Goal: Task Accomplishment & Management: Manage account settings

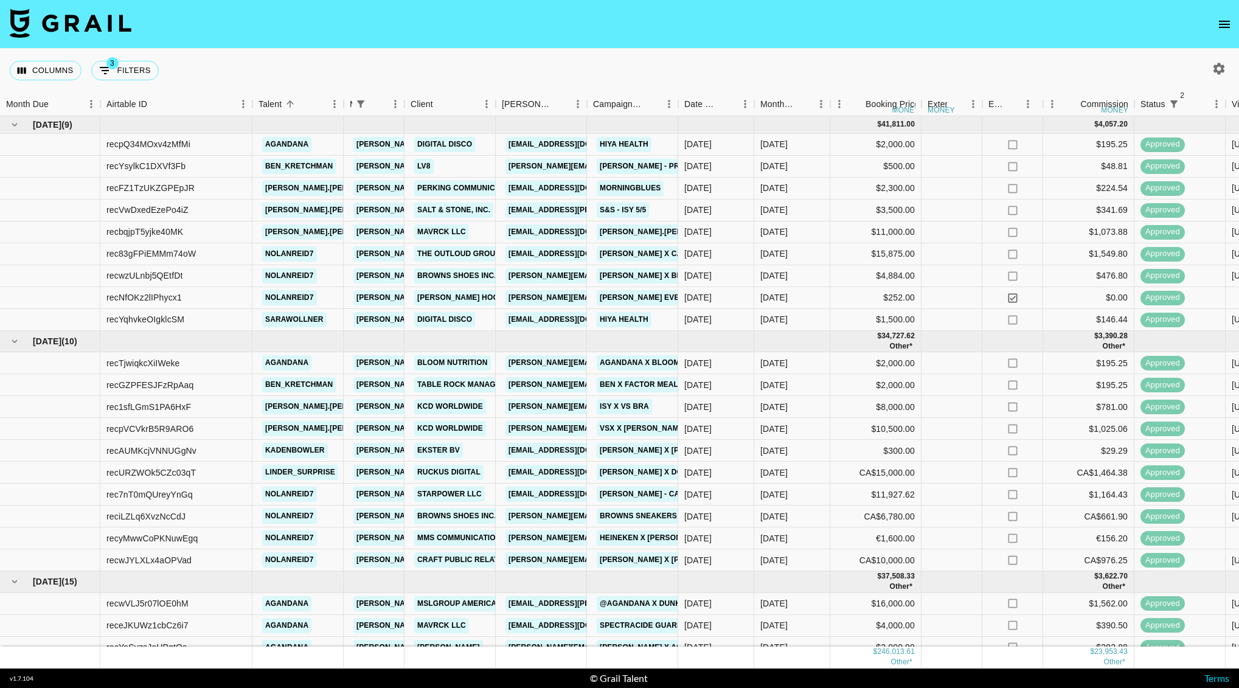
click at [1230, 13] on button "open drawer" at bounding box center [1224, 24] width 24 height 24
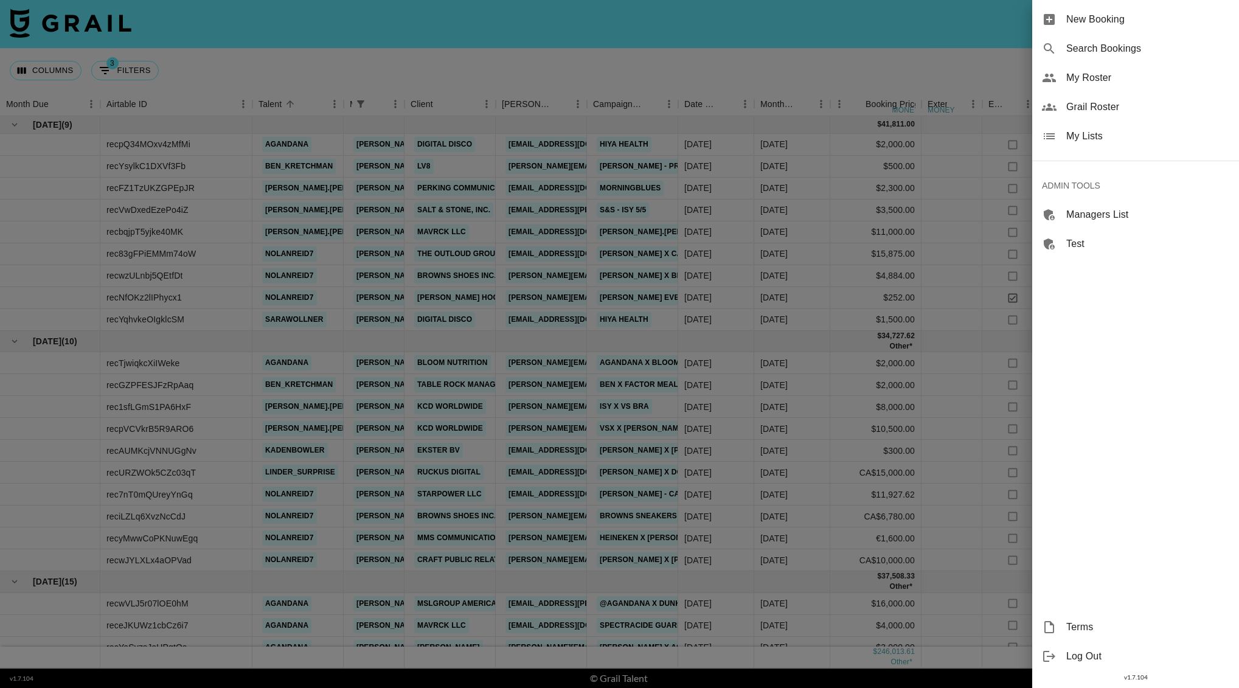
click at [1122, 76] on span "My Roster" at bounding box center [1147, 78] width 163 height 15
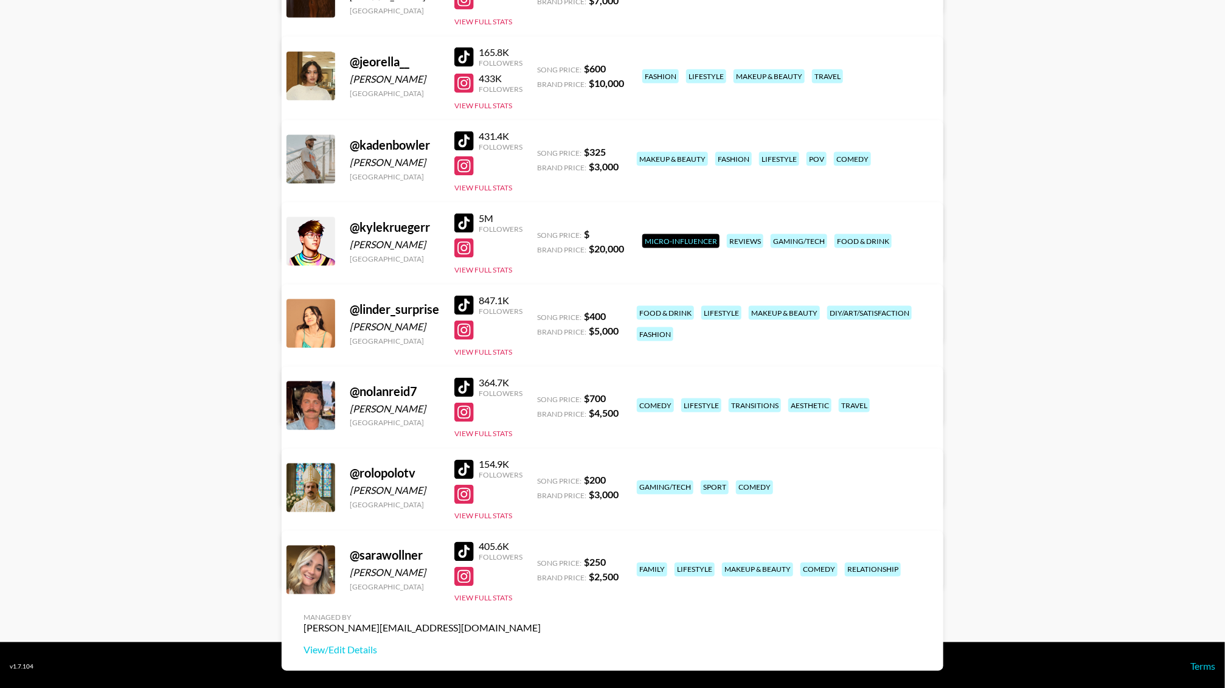
scroll to position [809, 0]
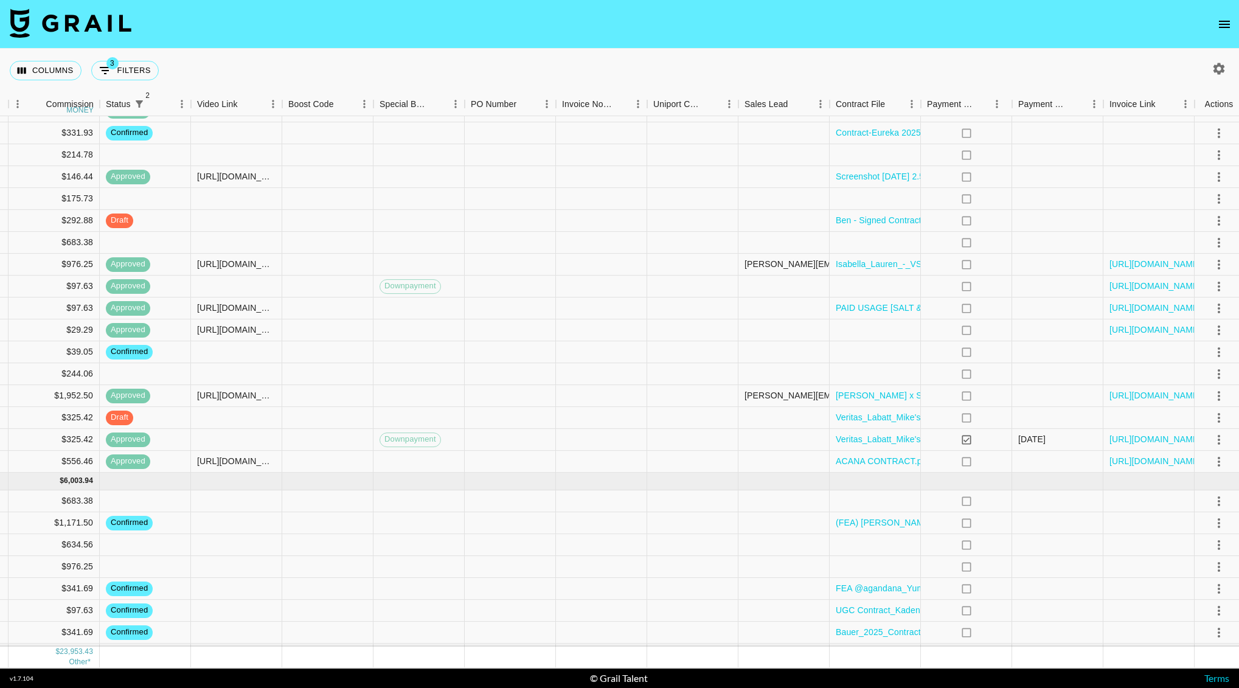
scroll to position [839, 1053]
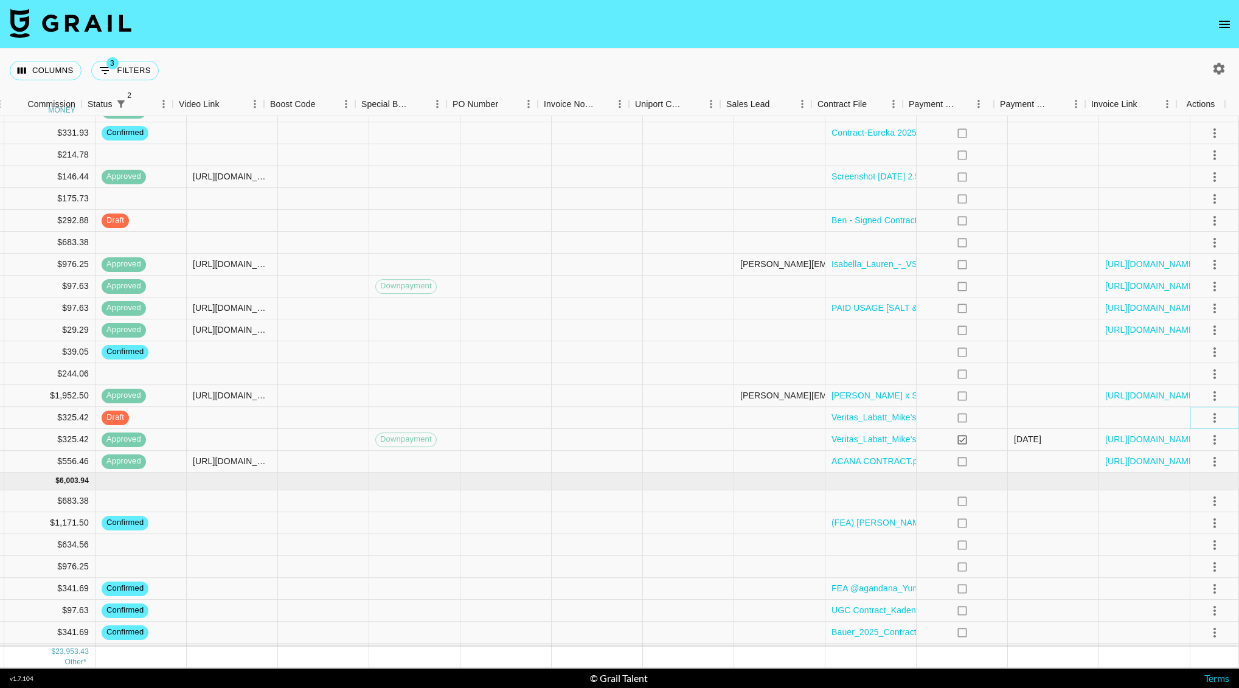
click at [1207, 422] on icon "select merge strategy" at bounding box center [1214, 417] width 15 height 15
click at [1197, 530] on div "Approve" at bounding box center [1187, 531] width 37 height 15
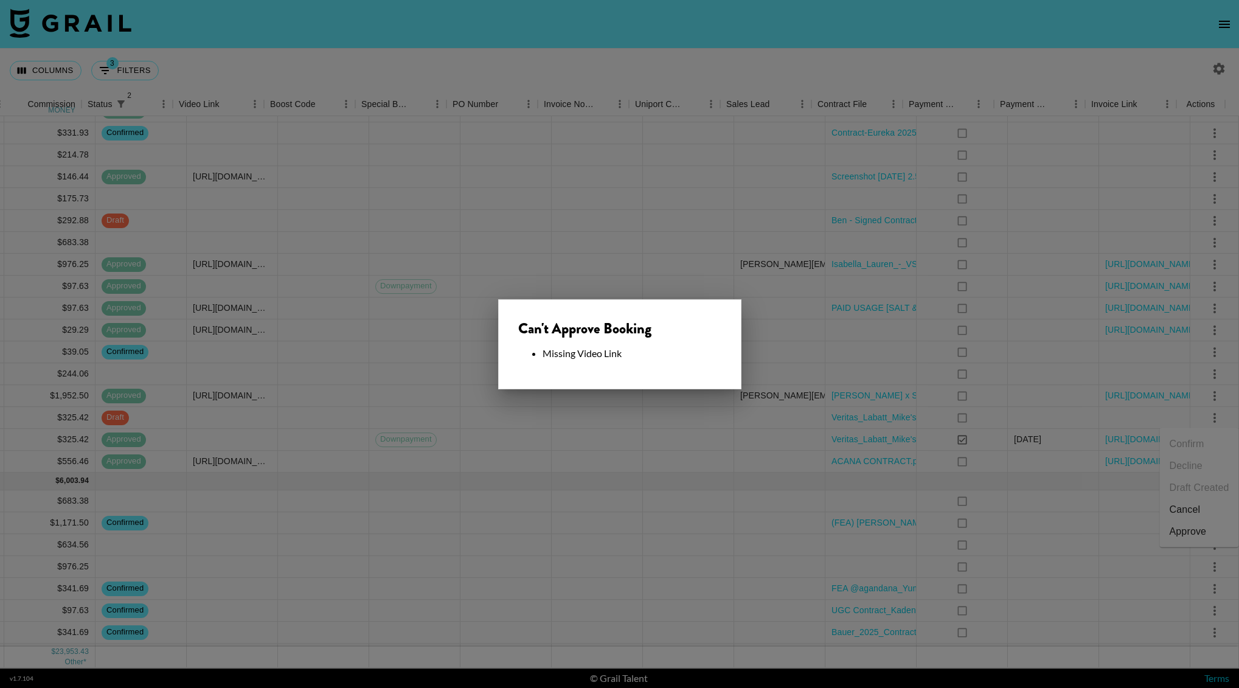
click at [607, 415] on div at bounding box center [619, 344] width 1239 height 688
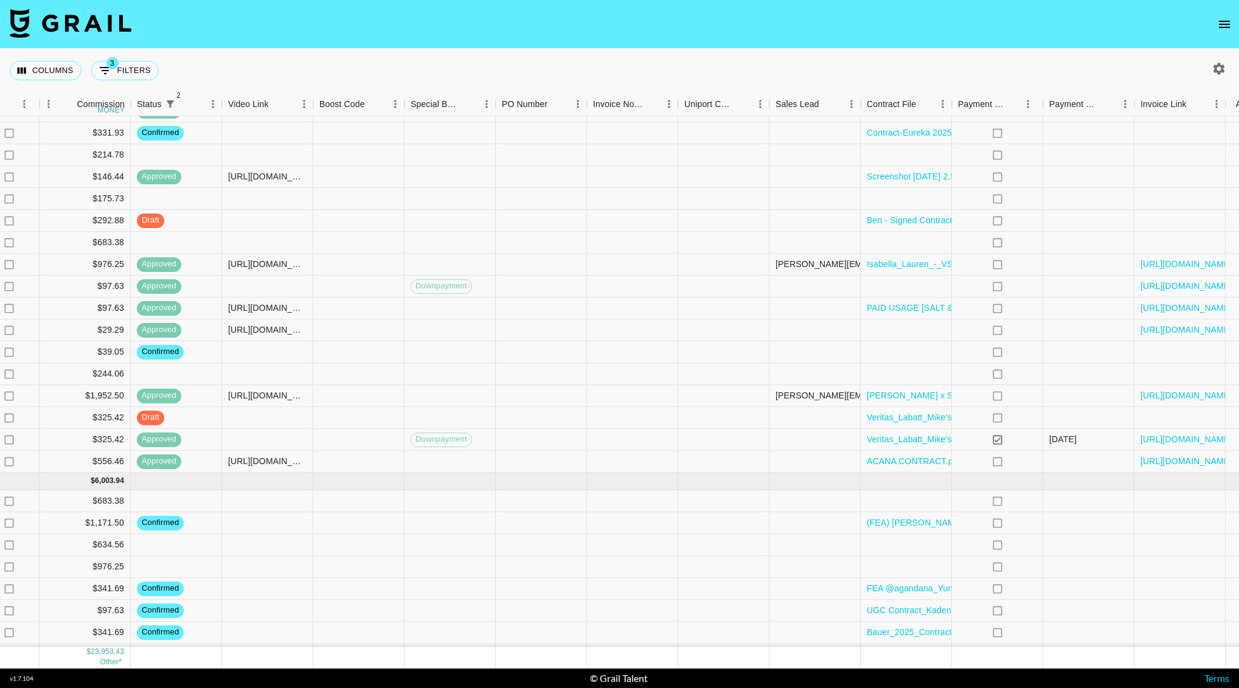
scroll to position [839, 889]
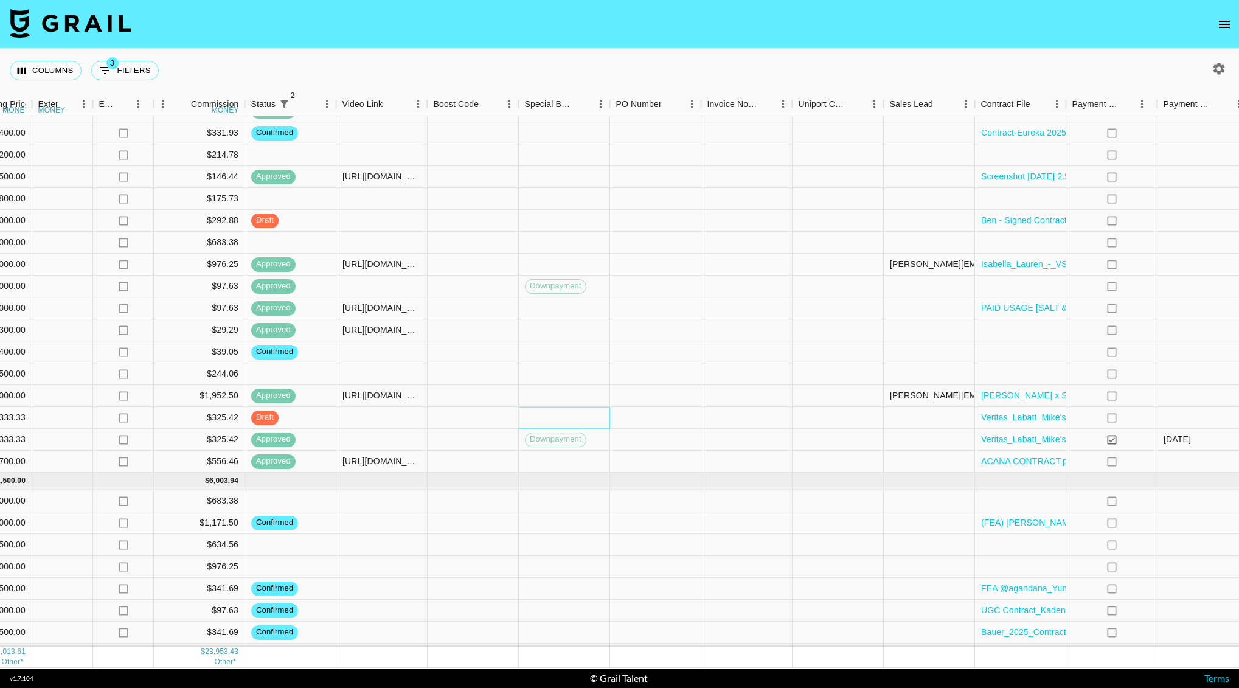
click at [534, 415] on div at bounding box center [564, 418] width 91 height 22
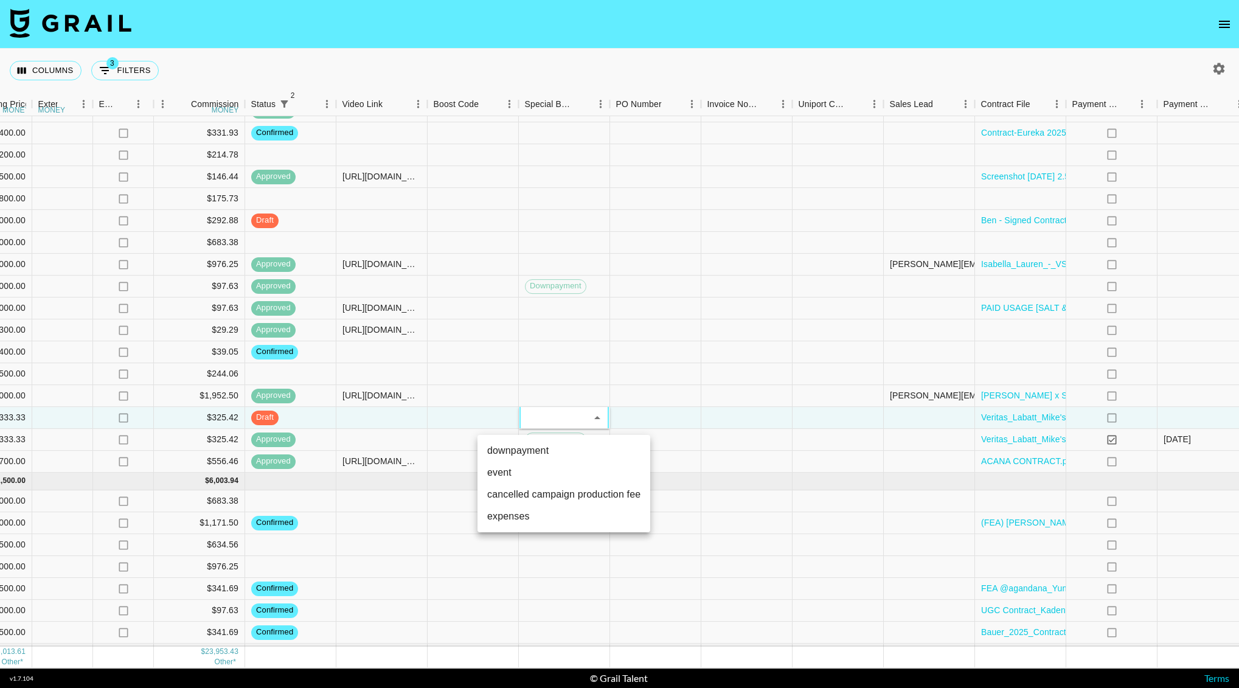
click at [544, 452] on li "downpayment" at bounding box center [563, 451] width 173 height 22
type input "downpayment"
click at [705, 424] on div at bounding box center [746, 418] width 91 height 22
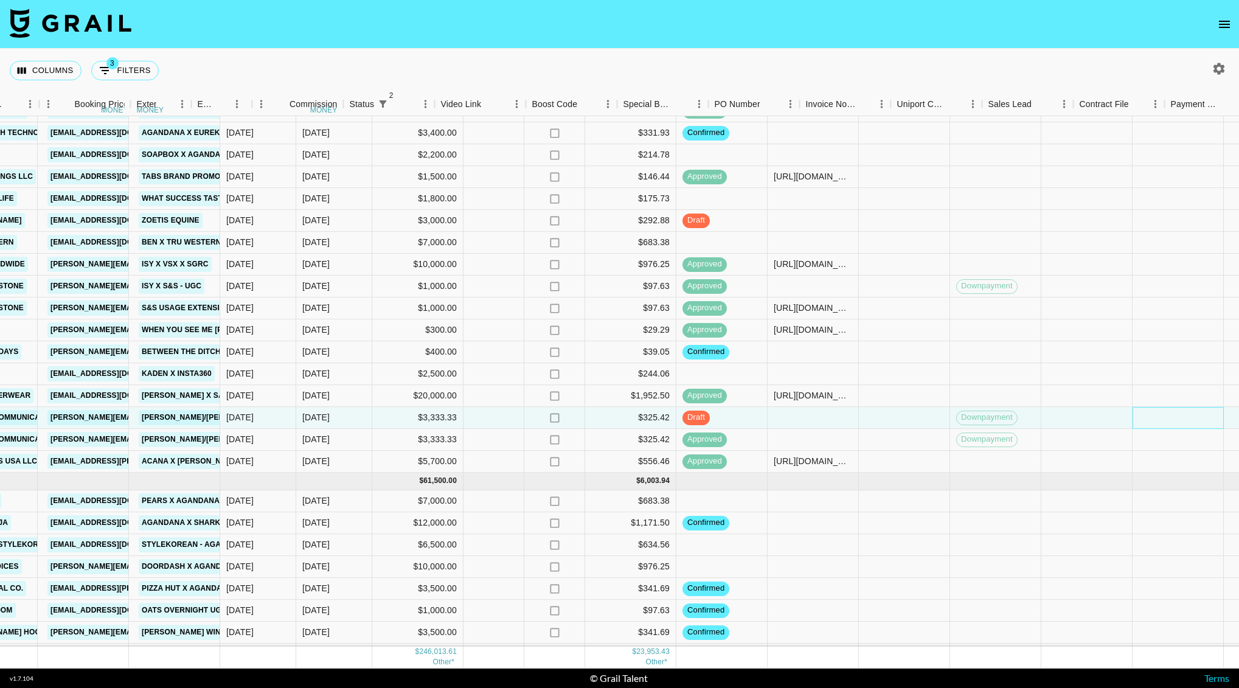
scroll to position [839, 1053]
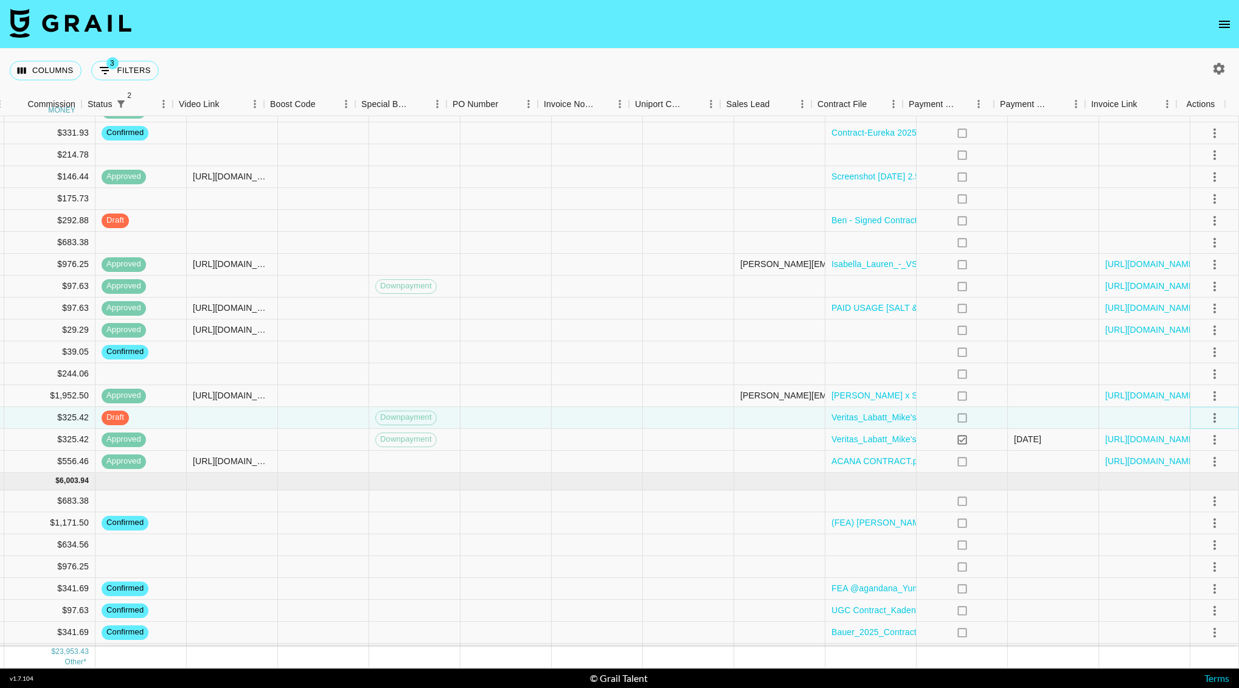
click at [1207, 418] on icon "select merge strategy" at bounding box center [1214, 417] width 15 height 15
click at [1183, 534] on div "Approve" at bounding box center [1187, 531] width 37 height 15
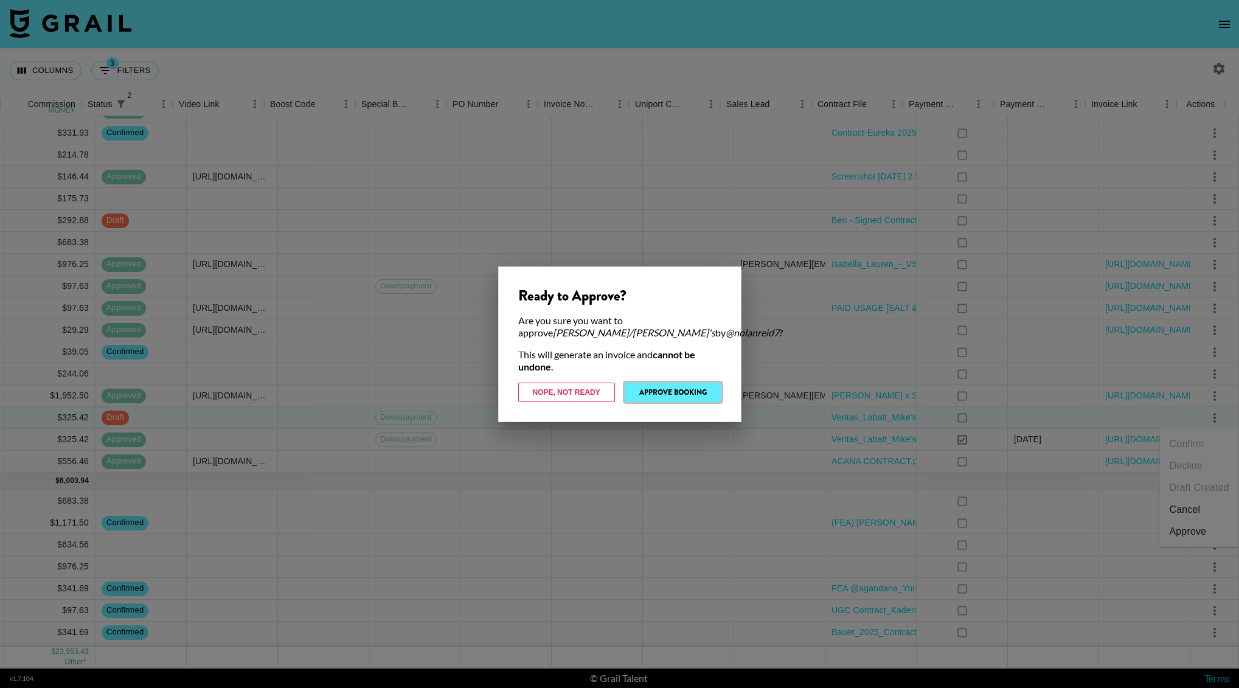
click at [644, 383] on button "Approve Booking" at bounding box center [672, 391] width 97 height 19
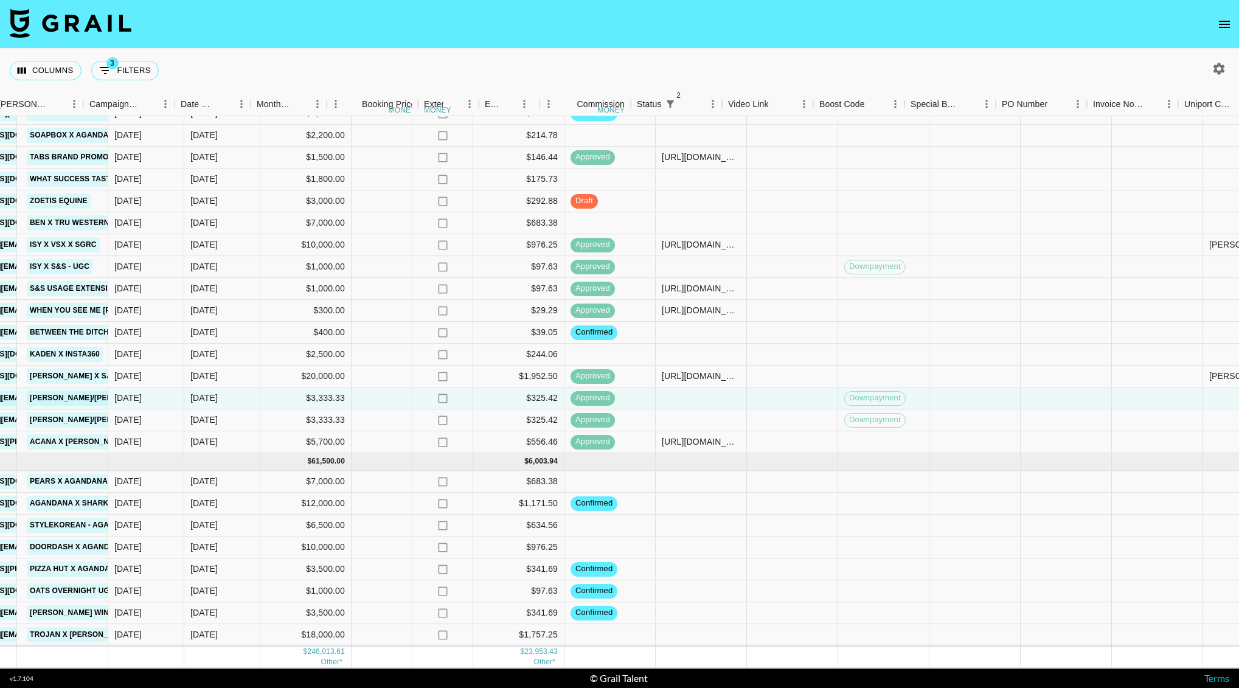
scroll to position [872, 1053]
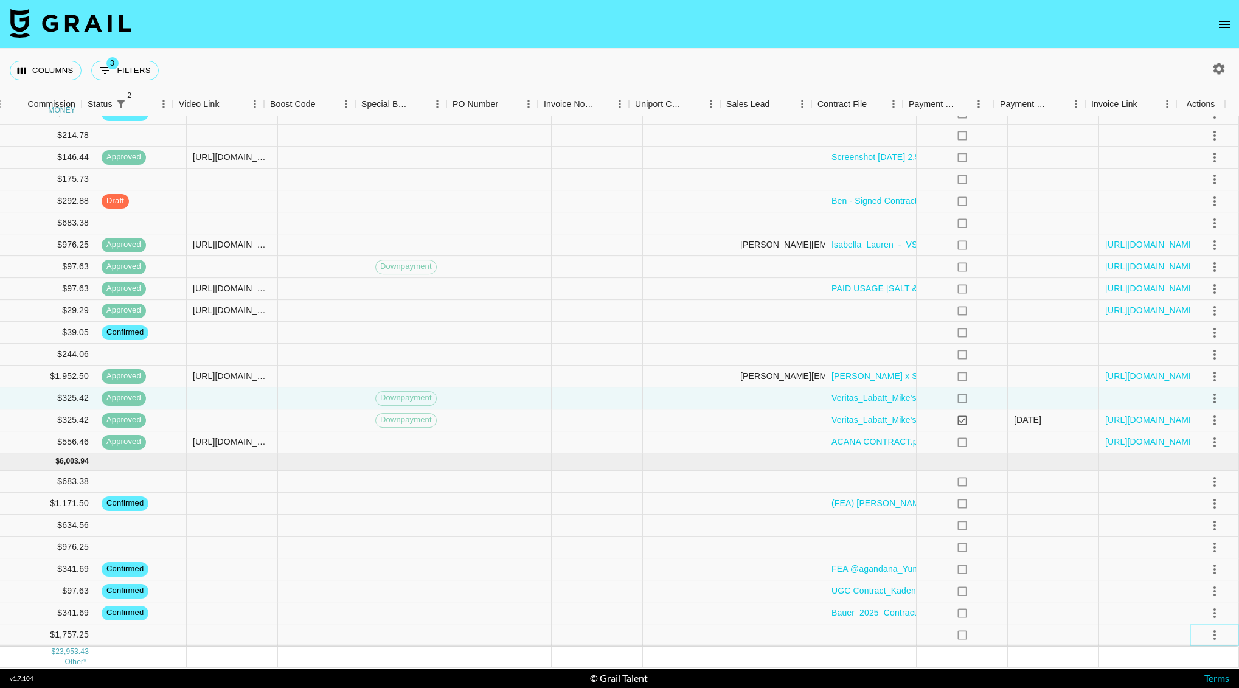
click at [1207, 628] on icon "select merge strategy" at bounding box center [1214, 635] width 15 height 15
click at [1194, 525] on li "Decline" at bounding box center [1199, 530] width 79 height 22
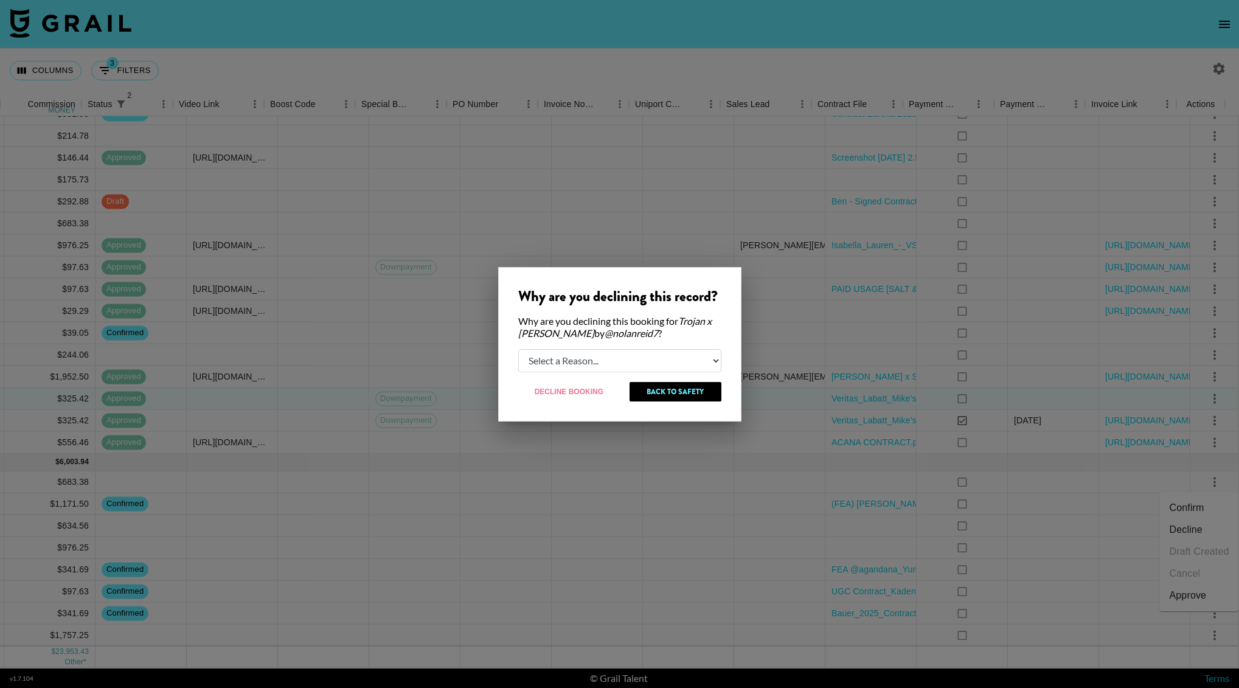
click at [708, 359] on select "Select a Reason... Relogging this deal due to a data issue The [PERSON_NAME] ca…" at bounding box center [619, 360] width 203 height 23
select select "creator_decline"
click at [518, 349] on select "Select a Reason... Relogging this deal due to a data issue The [PERSON_NAME] ca…" at bounding box center [619, 360] width 203 height 23
click at [596, 393] on button "Decline Booking" at bounding box center [569, 391] width 103 height 19
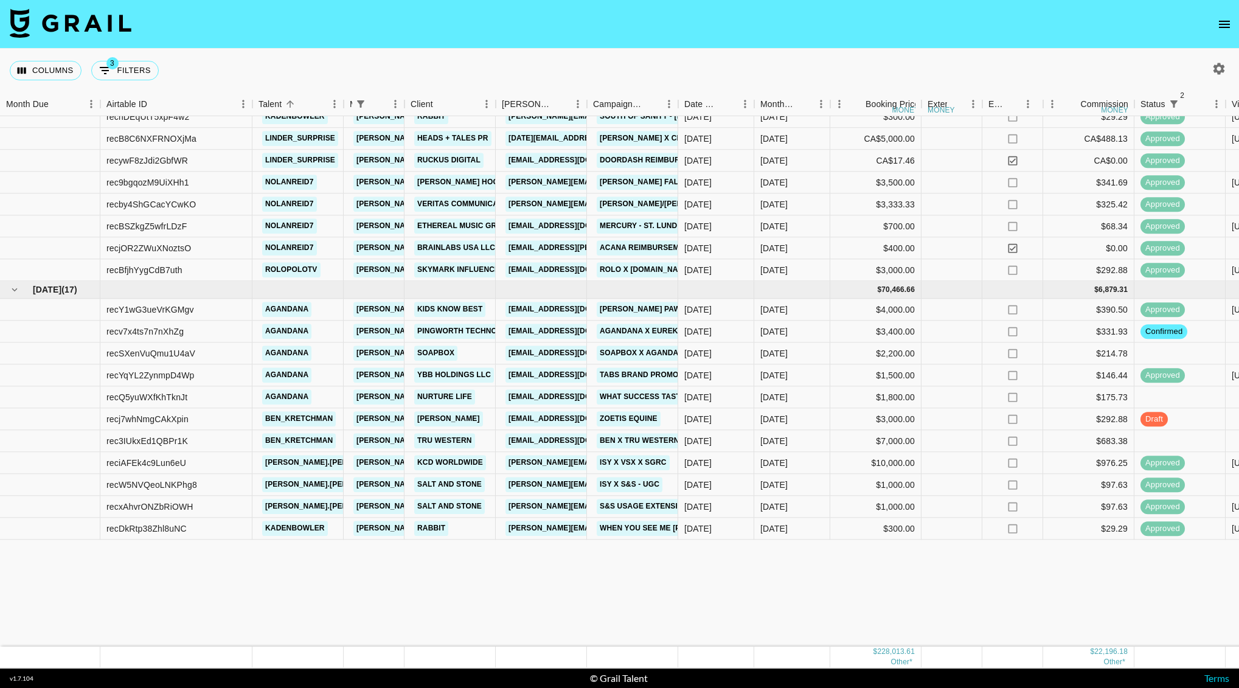
scroll to position [449, 0]
